Goal: Task Accomplishment & Management: Use online tool/utility

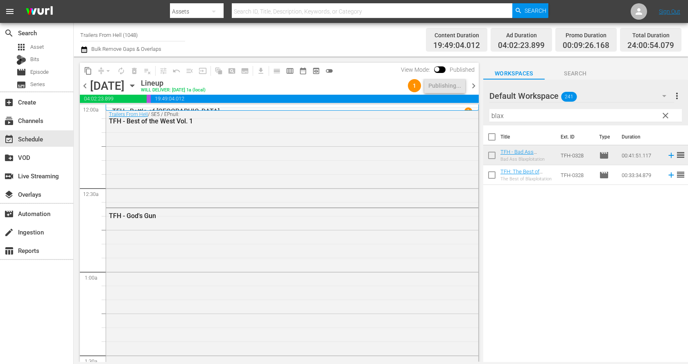
scroll to position [3760, 0]
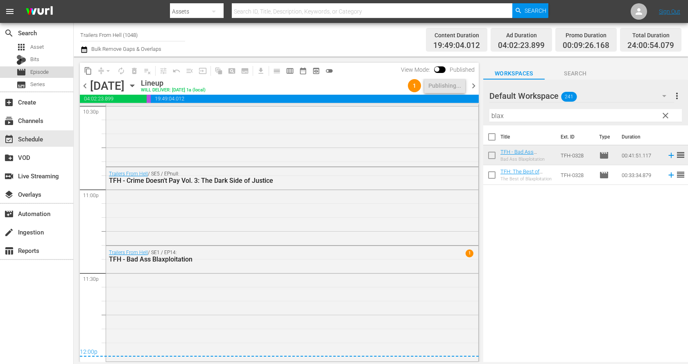
click at [40, 72] on span "Episode" at bounding box center [39, 72] width 18 height 8
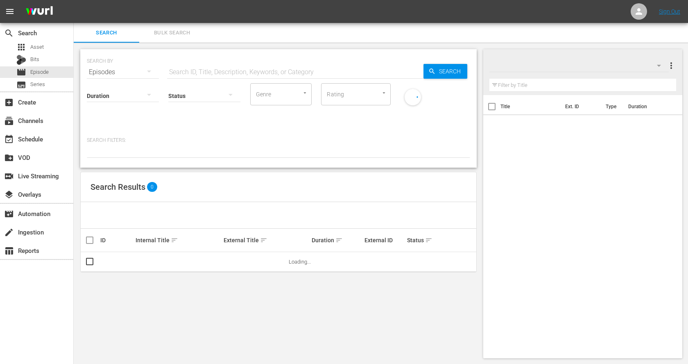
click at [239, 75] on input "text" at bounding box center [295, 72] width 256 height 20
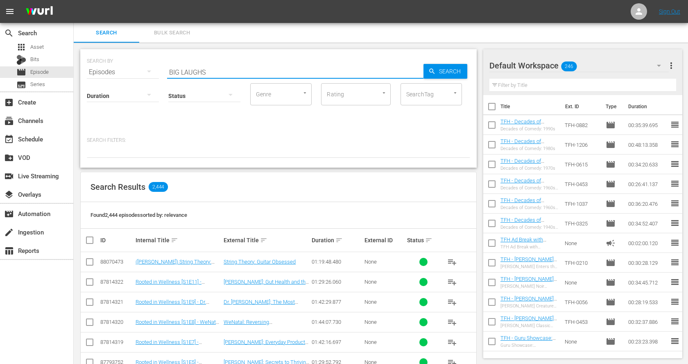
type input "BIG LAUGHS"
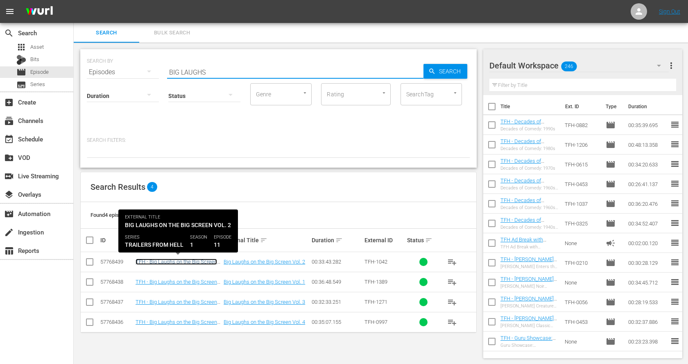
click at [204, 261] on link "TFH - Big Laughs on the Big Screen Vol. 2" at bounding box center [177, 265] width 82 height 12
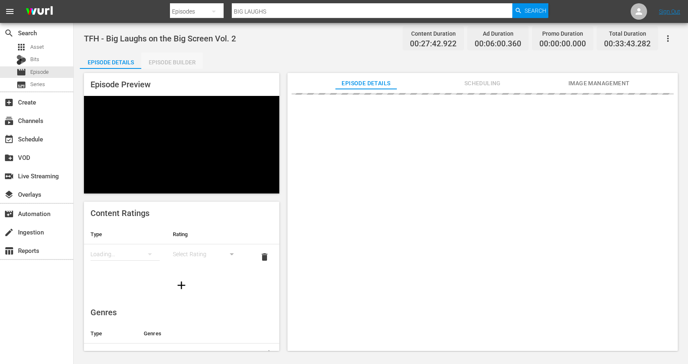
click at [170, 63] on div "Episode Builder" at bounding box center [171, 62] width 61 height 20
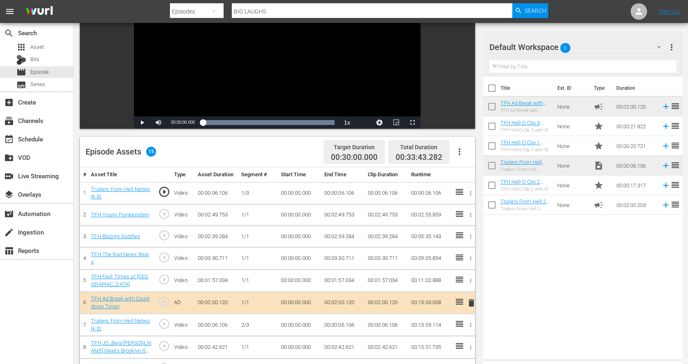
scroll to position [100, 0]
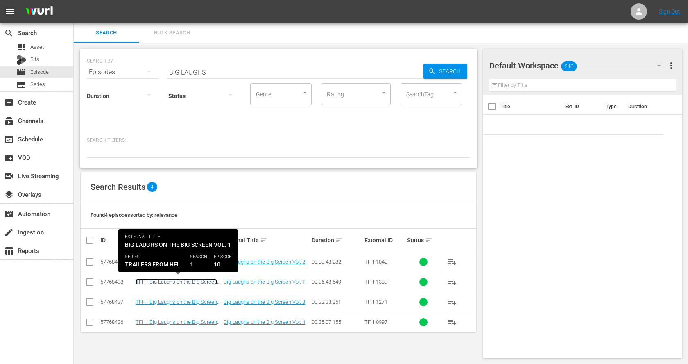
click at [198, 279] on link "TFH - Big Laughs on the Big Screen Vol. 1" at bounding box center [177, 285] width 82 height 12
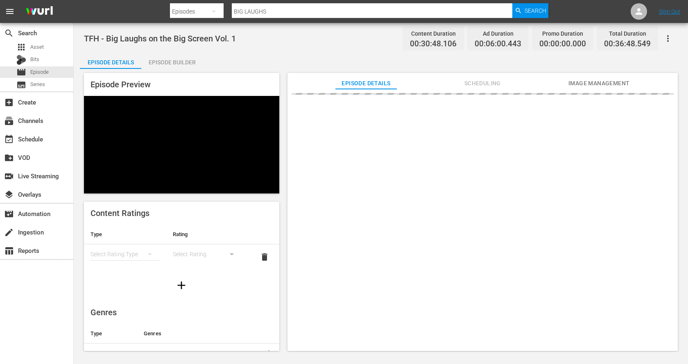
click at [175, 69] on div "Episode Preview Content Ratings Type Rating Select Rating Type Select Rating de…" at bounding box center [381, 213] width 602 height 288
click at [176, 57] on div "Episode Builder" at bounding box center [171, 62] width 61 height 20
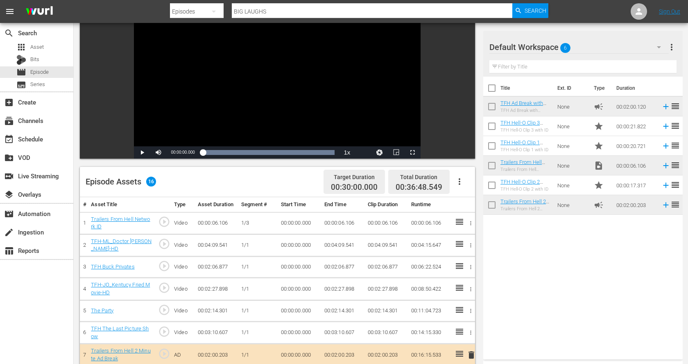
scroll to position [73, 0]
